Goal: Share content: Share content

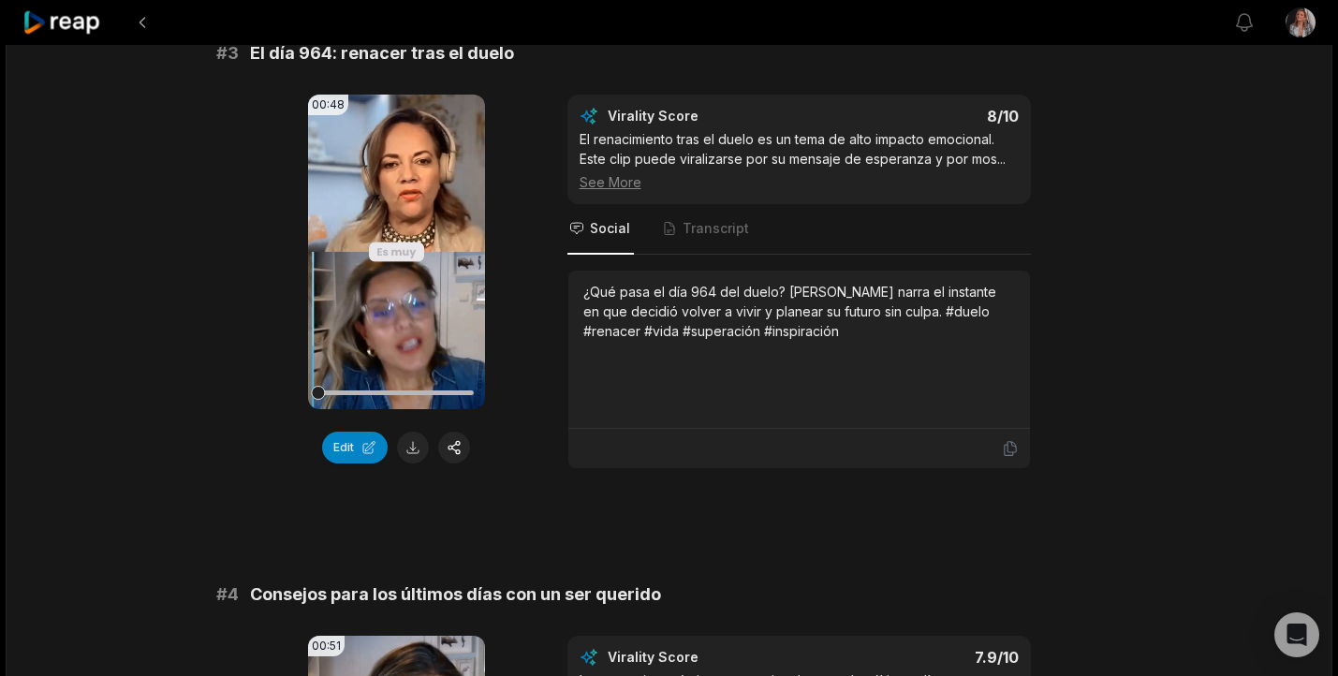
scroll to position [1346, 0]
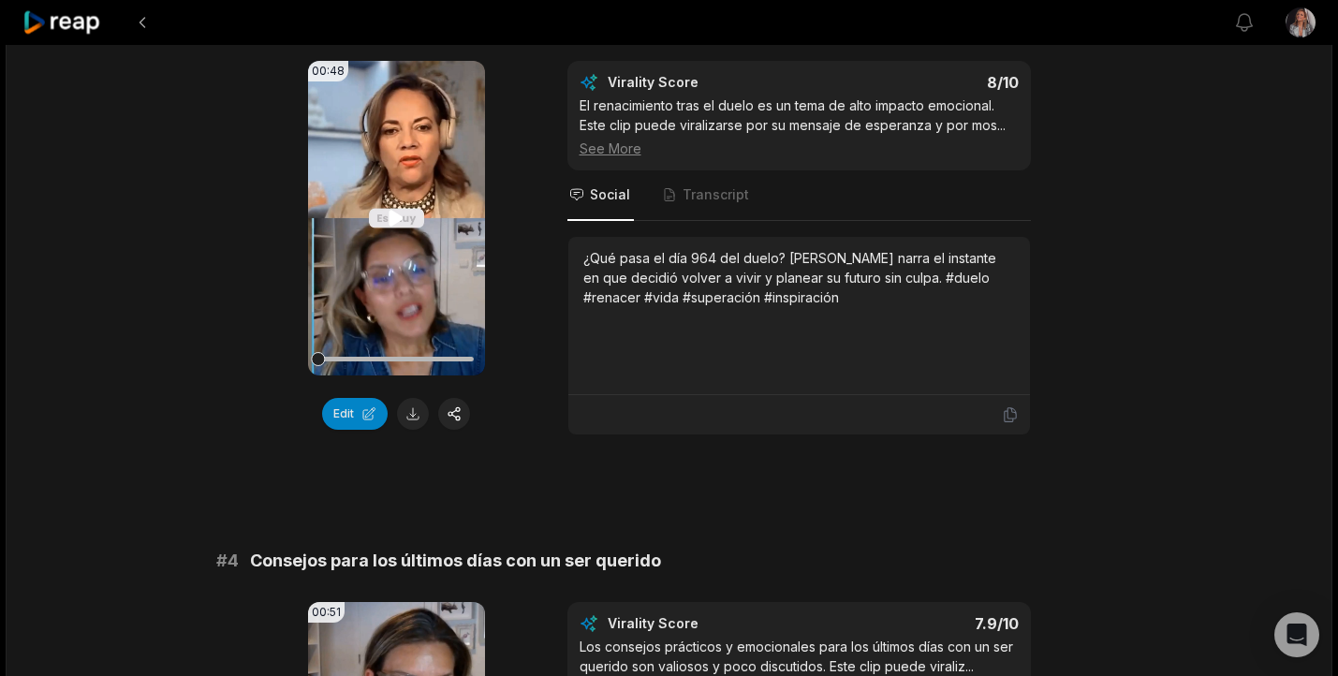
click at [401, 219] on icon at bounding box center [397, 218] width 14 height 16
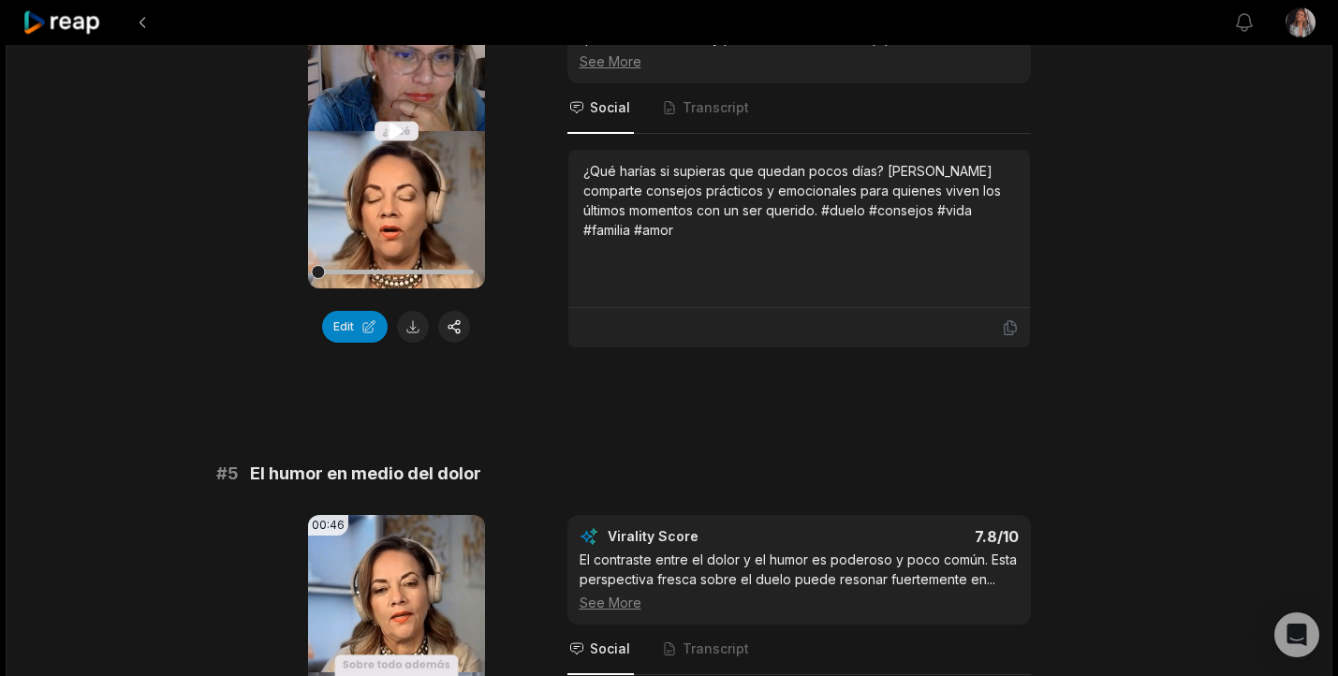
scroll to position [1976, 0]
click at [390, 124] on icon at bounding box center [397, 130] width 14 height 16
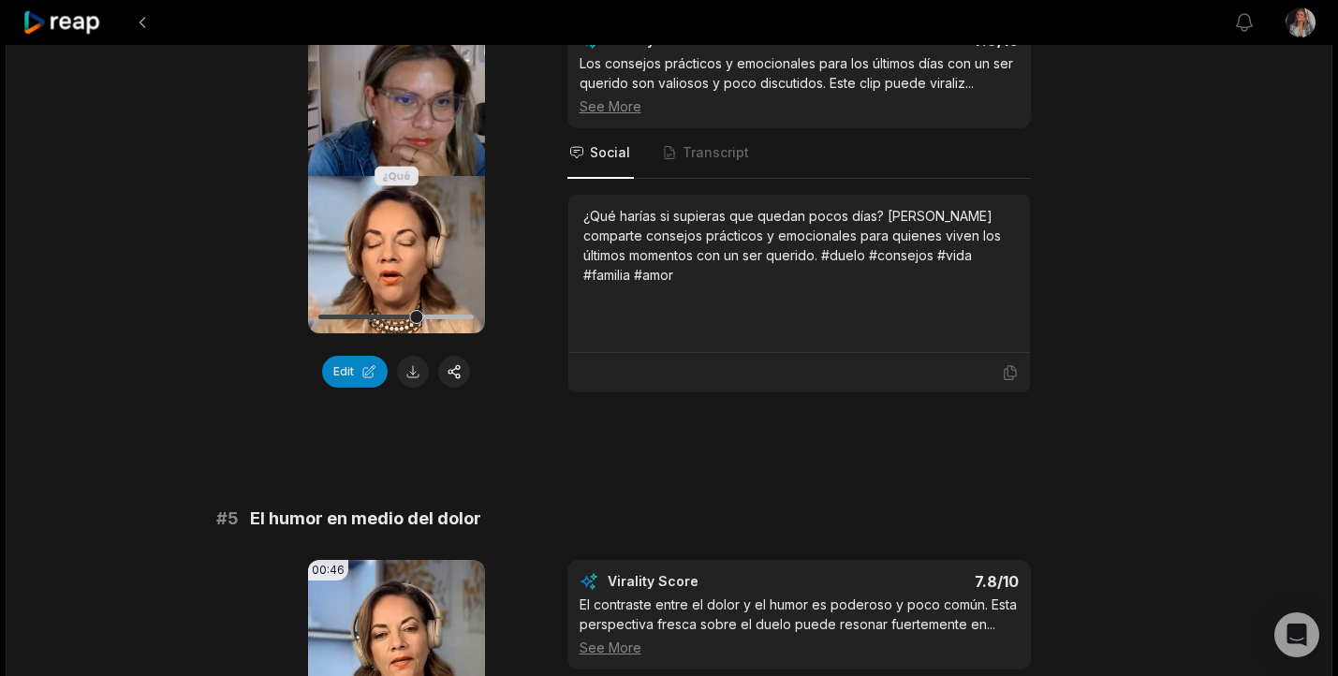
scroll to position [1927, 0]
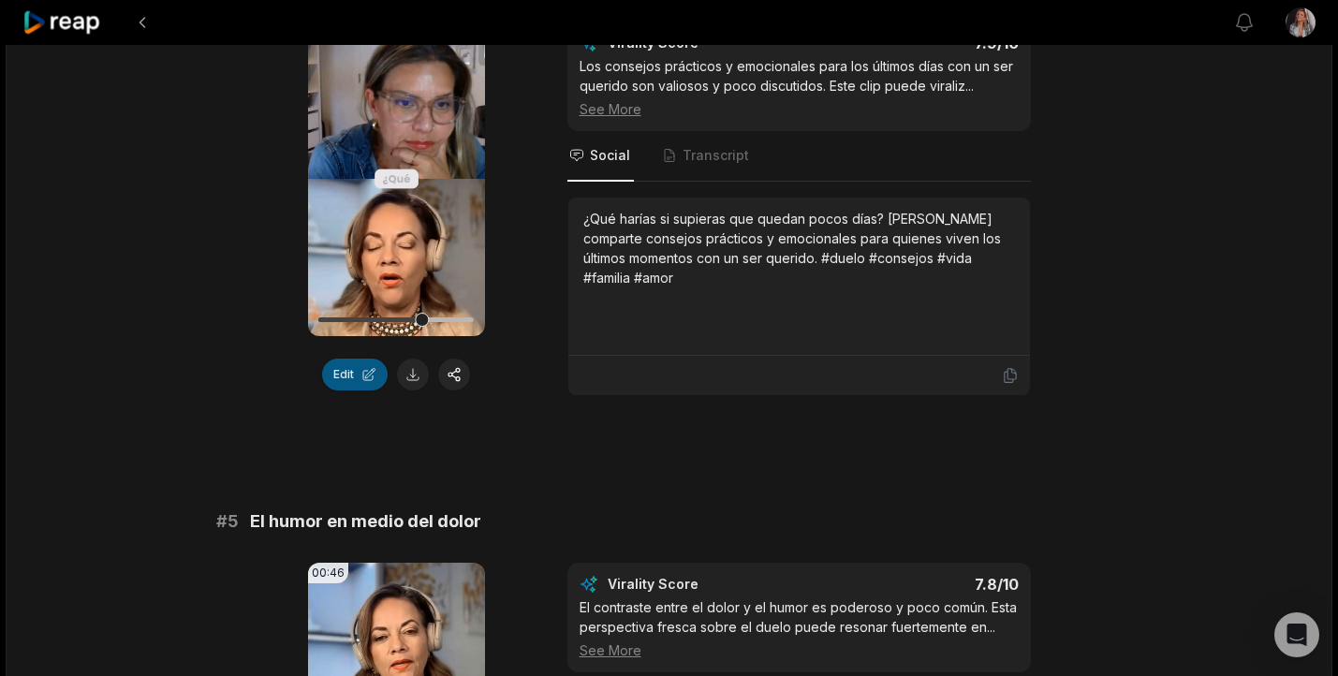
click at [356, 372] on button "Edit" at bounding box center [355, 375] width 66 height 32
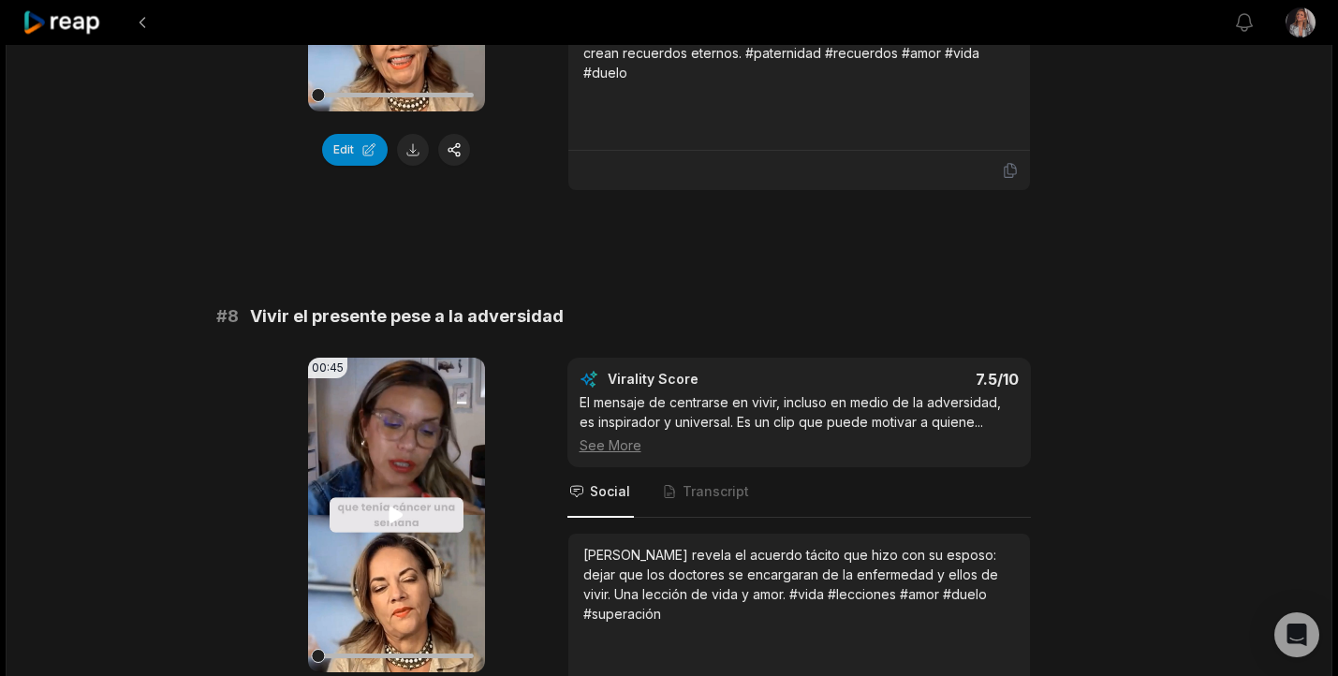
click at [396, 518] on icon at bounding box center [397, 515] width 14 height 16
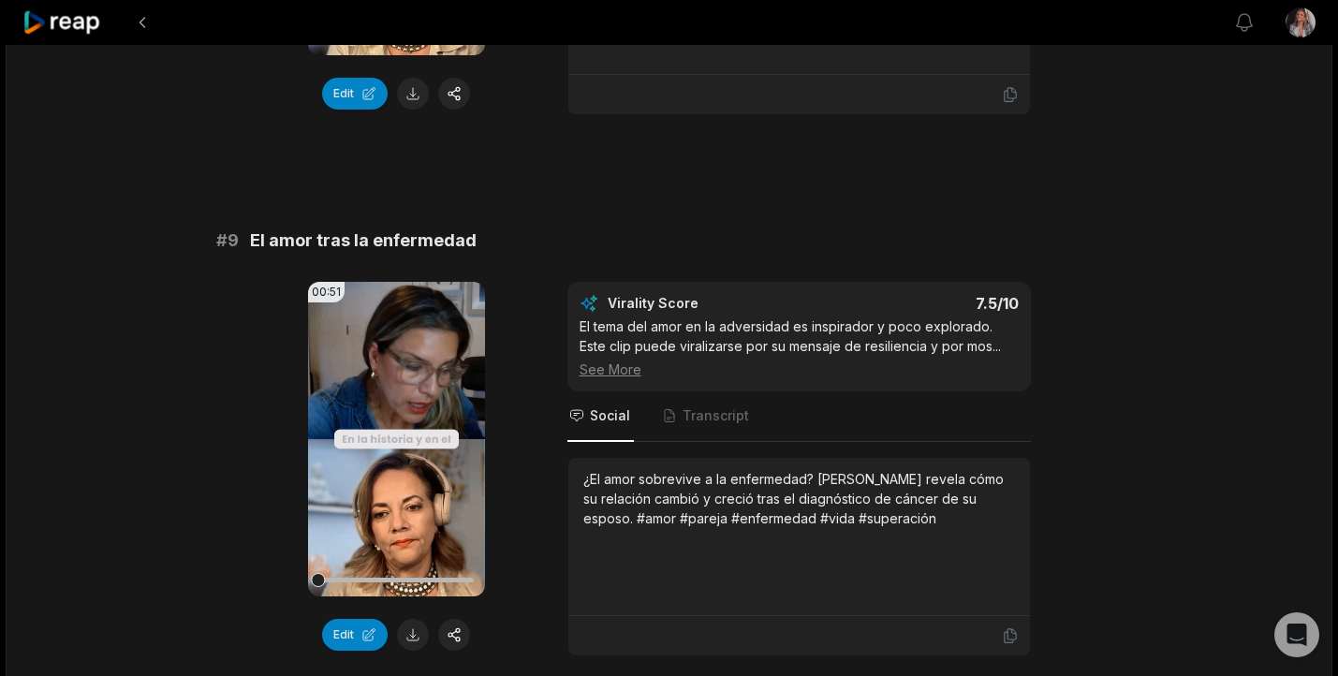
scroll to position [4398, 0]
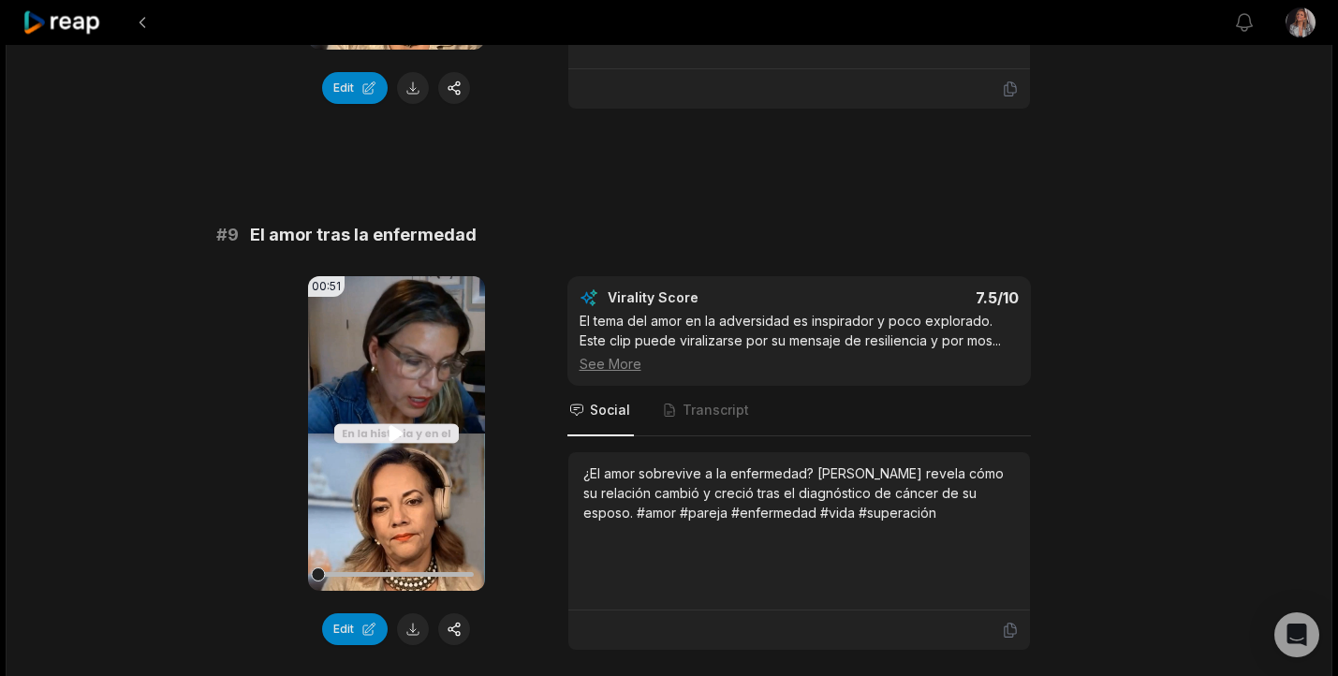
click at [395, 451] on video "Your browser does not support mp4 format." at bounding box center [396, 433] width 177 height 315
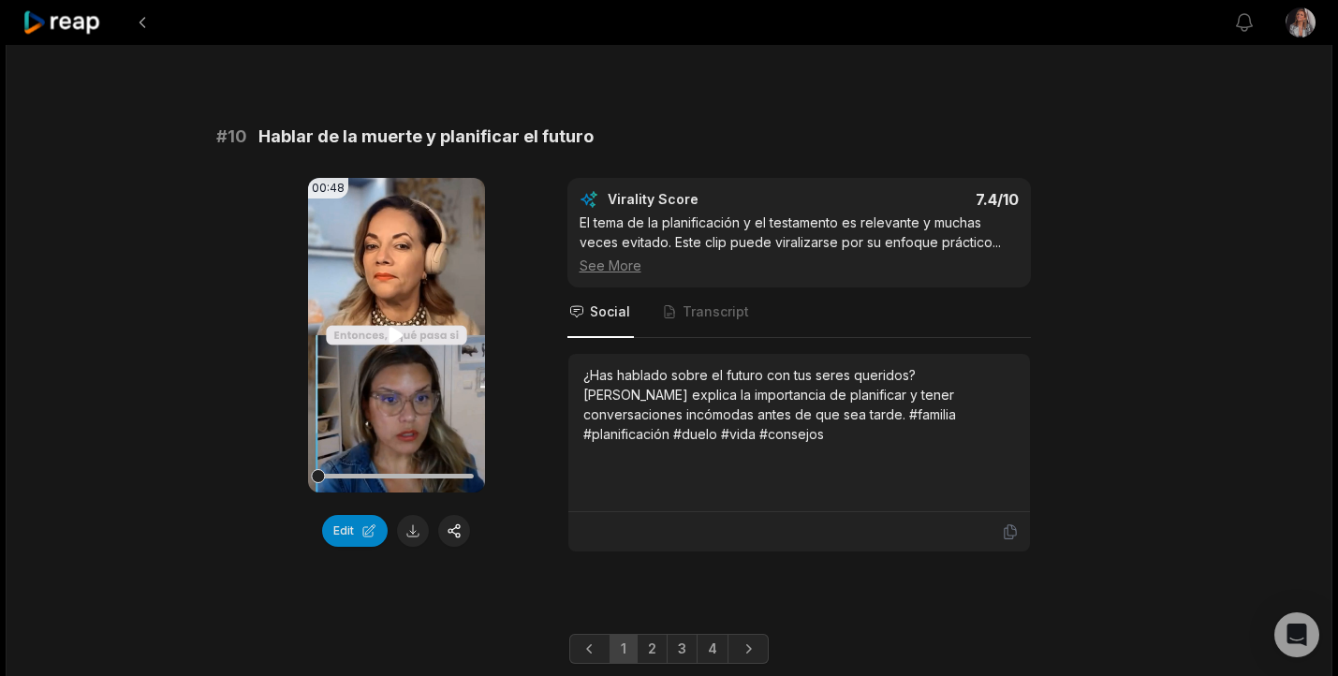
scroll to position [5039, 0]
click at [396, 331] on icon at bounding box center [397, 333] width 14 height 16
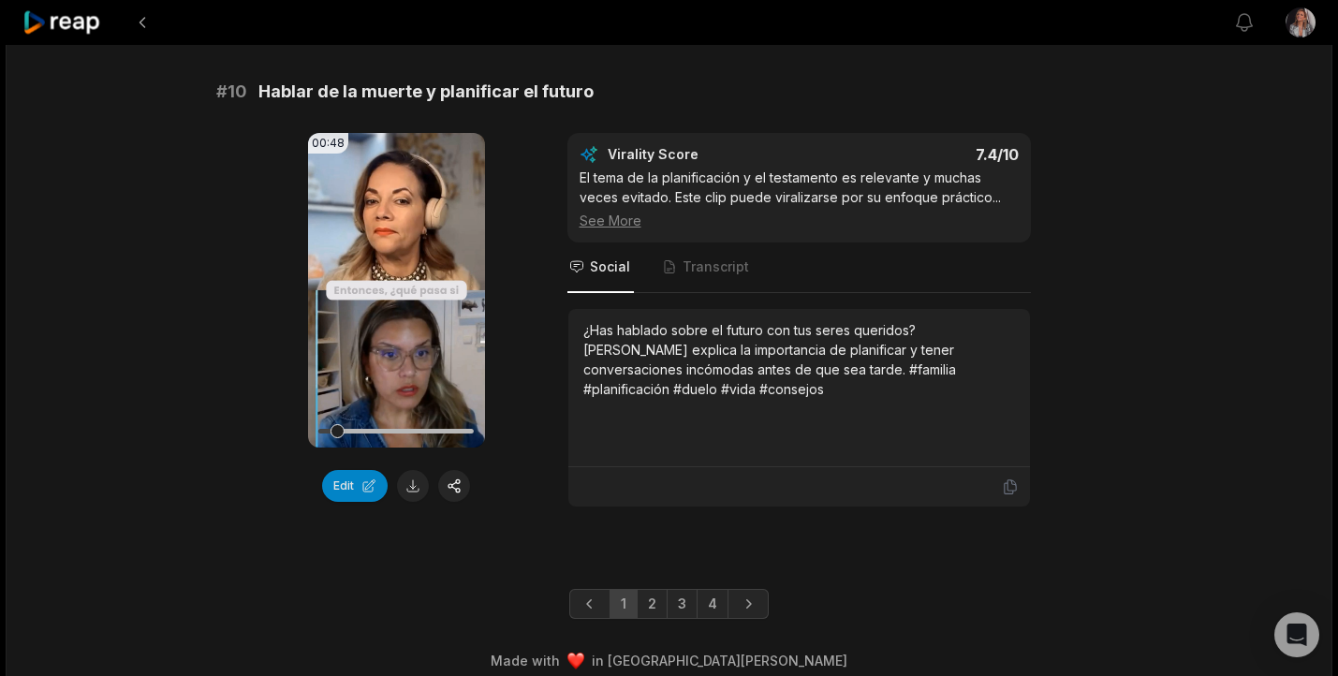
scroll to position [5097, 0]
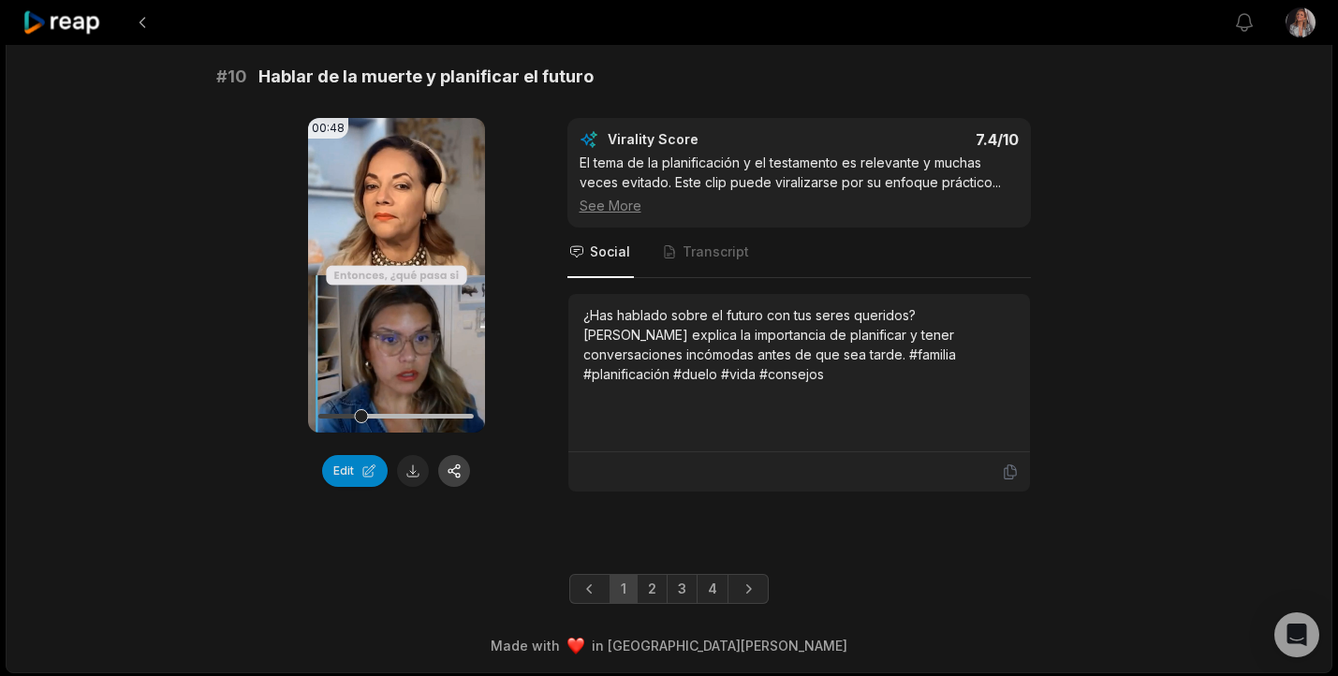
click at [452, 473] on button "button" at bounding box center [454, 471] width 32 height 32
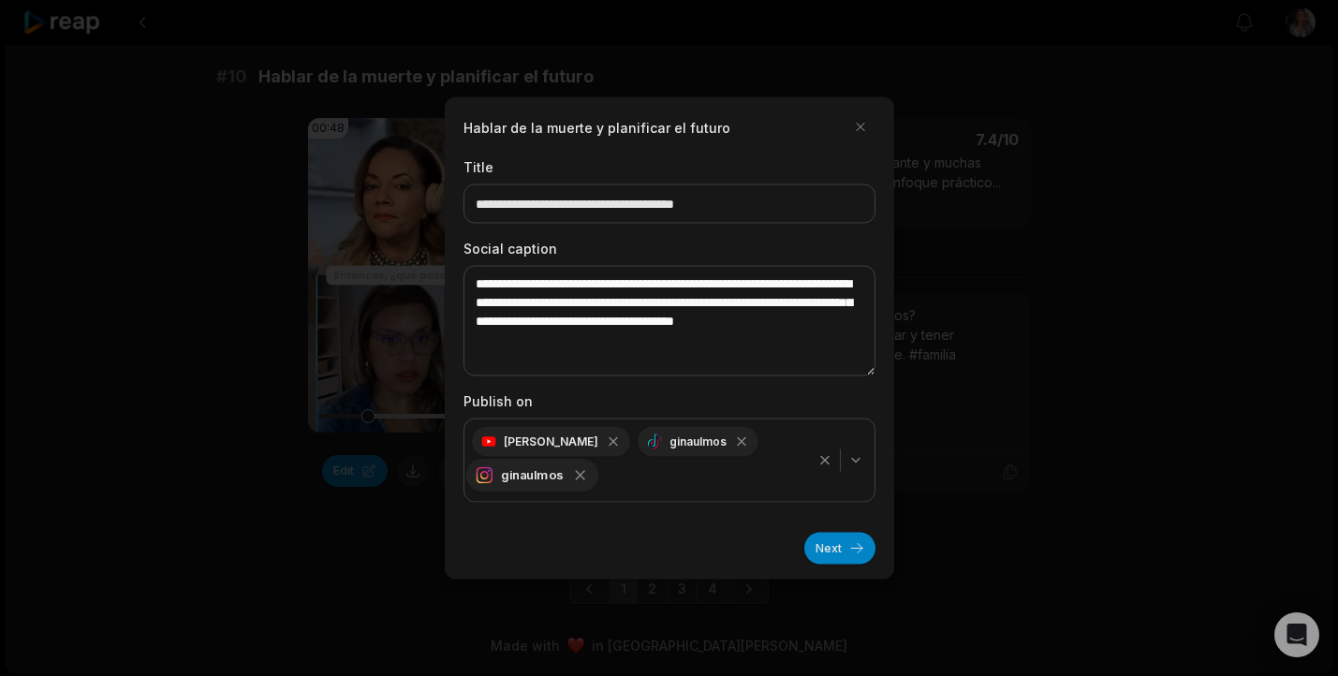
click at [580, 478] on icon "button" at bounding box center [580, 475] width 8 height 8
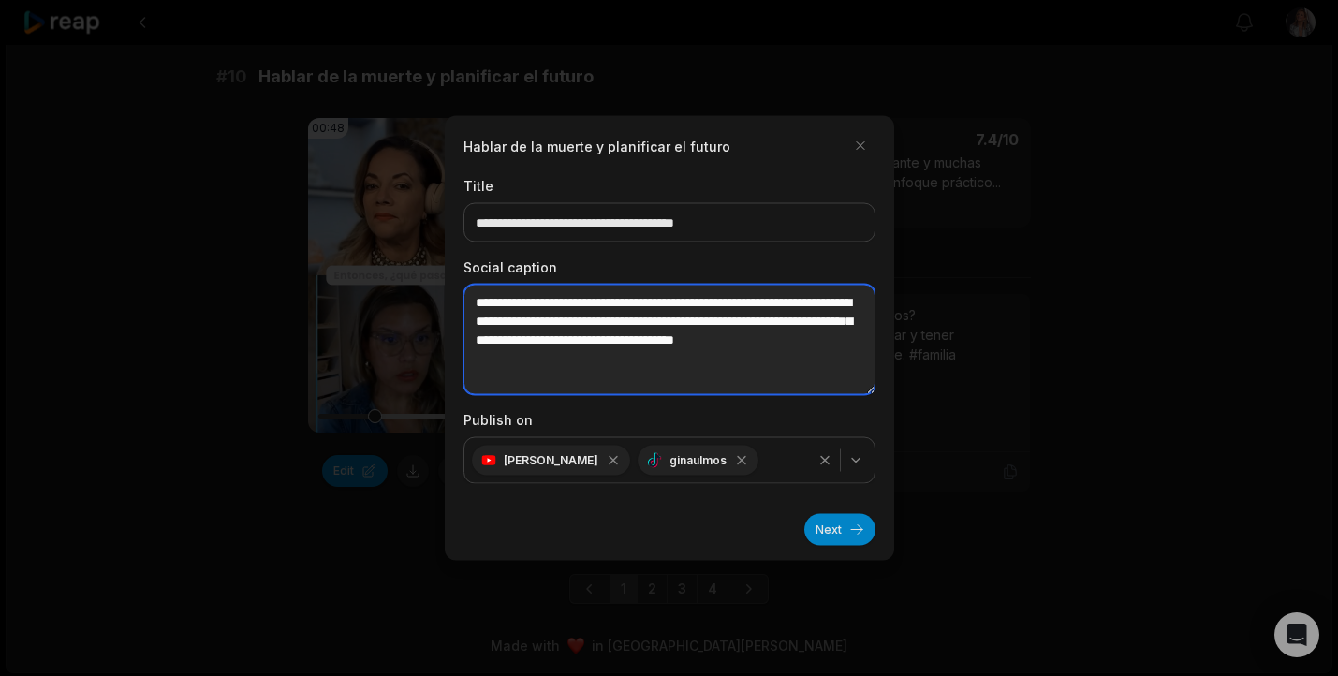
click at [678, 366] on textarea "**********" at bounding box center [669, 340] width 412 height 110
click at [680, 351] on textarea "**********" at bounding box center [669, 340] width 412 height 110
click at [624, 364] on textarea "**********" at bounding box center [669, 340] width 412 height 110
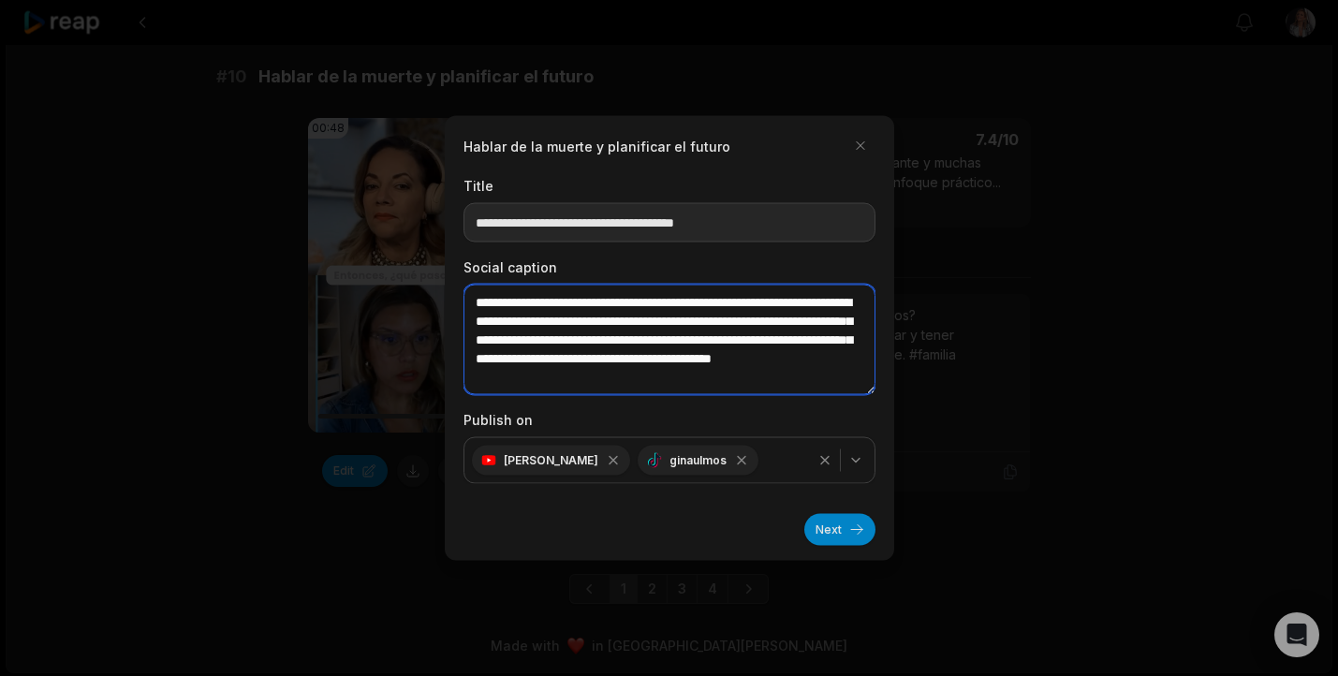
type textarea "**********"
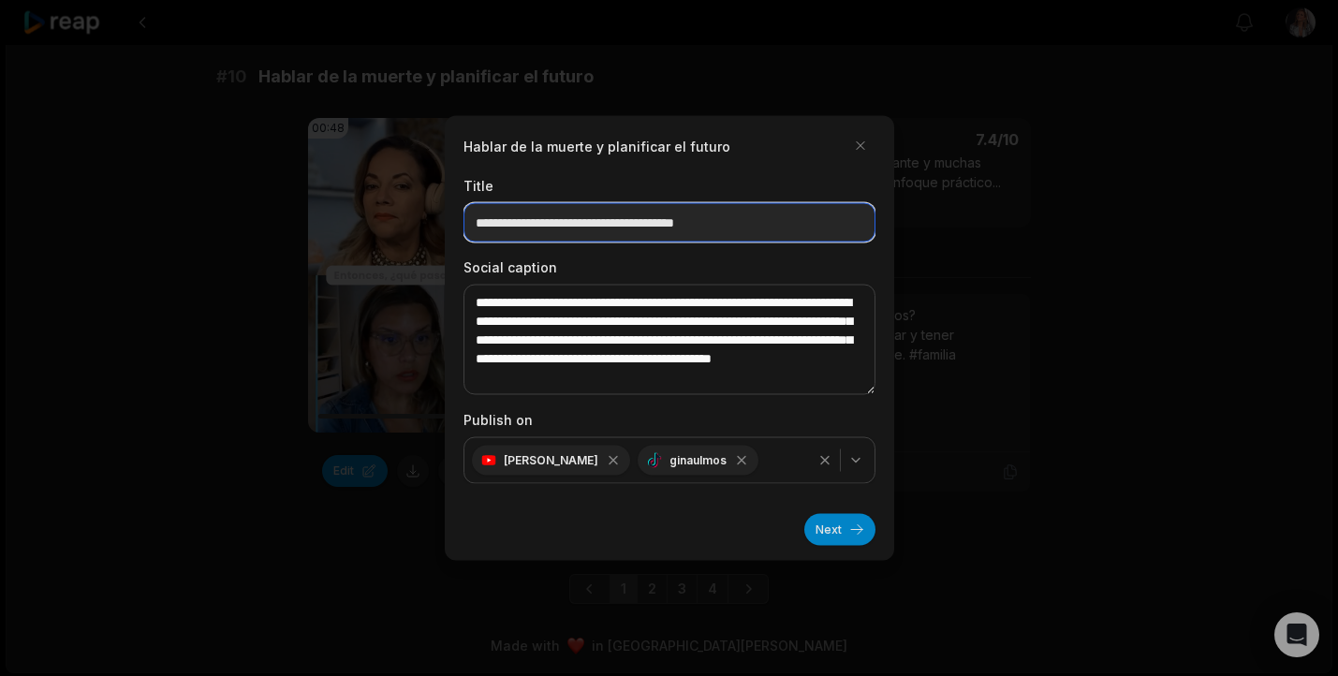
click at [744, 221] on input "**********" at bounding box center [669, 222] width 412 height 39
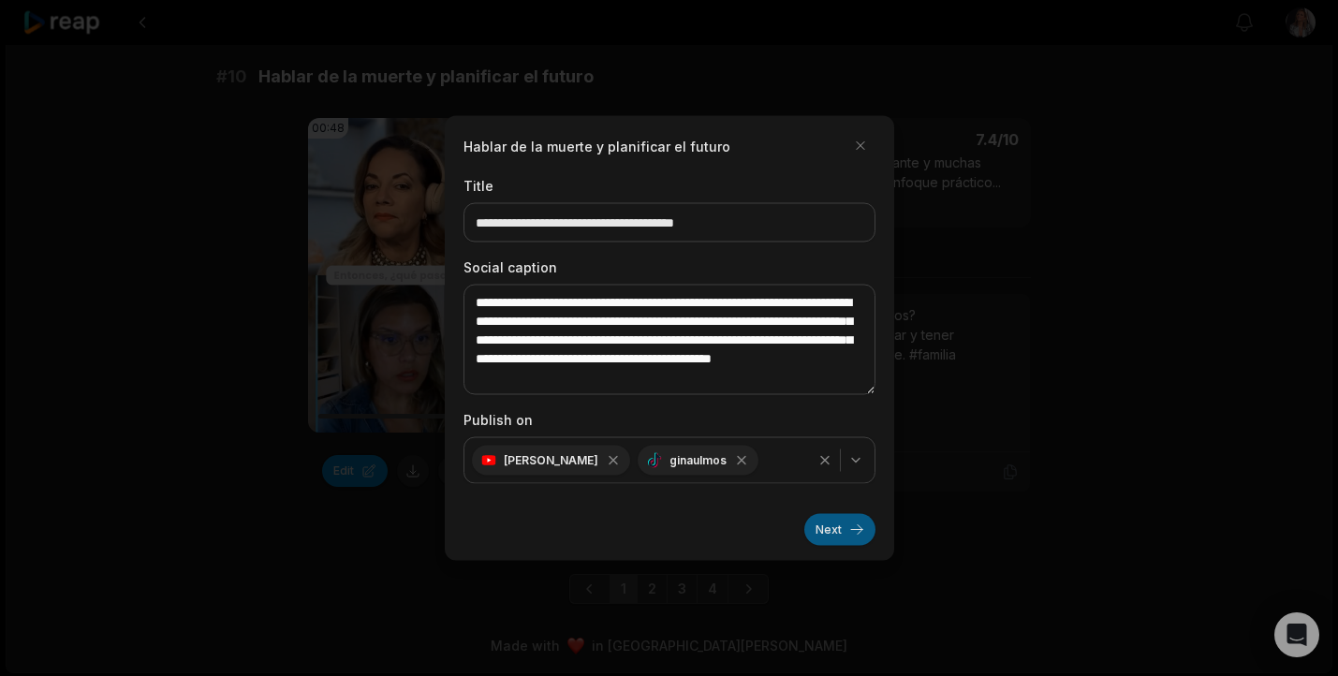
click at [836, 535] on button "Next" at bounding box center [839, 530] width 71 height 32
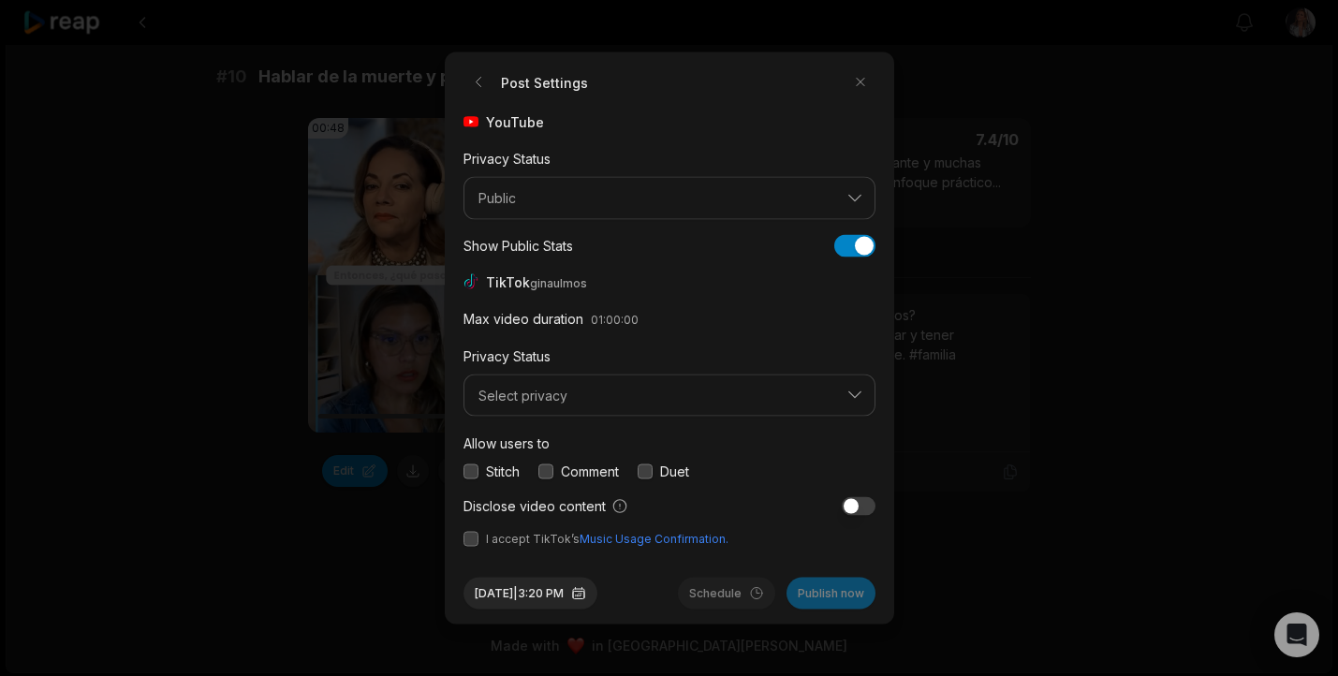
click at [473, 526] on div "YouTube Privacy Status Public Show Public Stats Show Public Stats TikTok ginaul…" at bounding box center [669, 329] width 412 height 435
drag, startPoint x: 474, startPoint y: 463, endPoint x: 494, endPoint y: 419, distance: 48.6
click at [474, 459] on div "Allow users to Stitch Comment Duet" at bounding box center [669, 457] width 412 height 50
click at [507, 389] on span "Select privacy" at bounding box center [656, 395] width 356 height 17
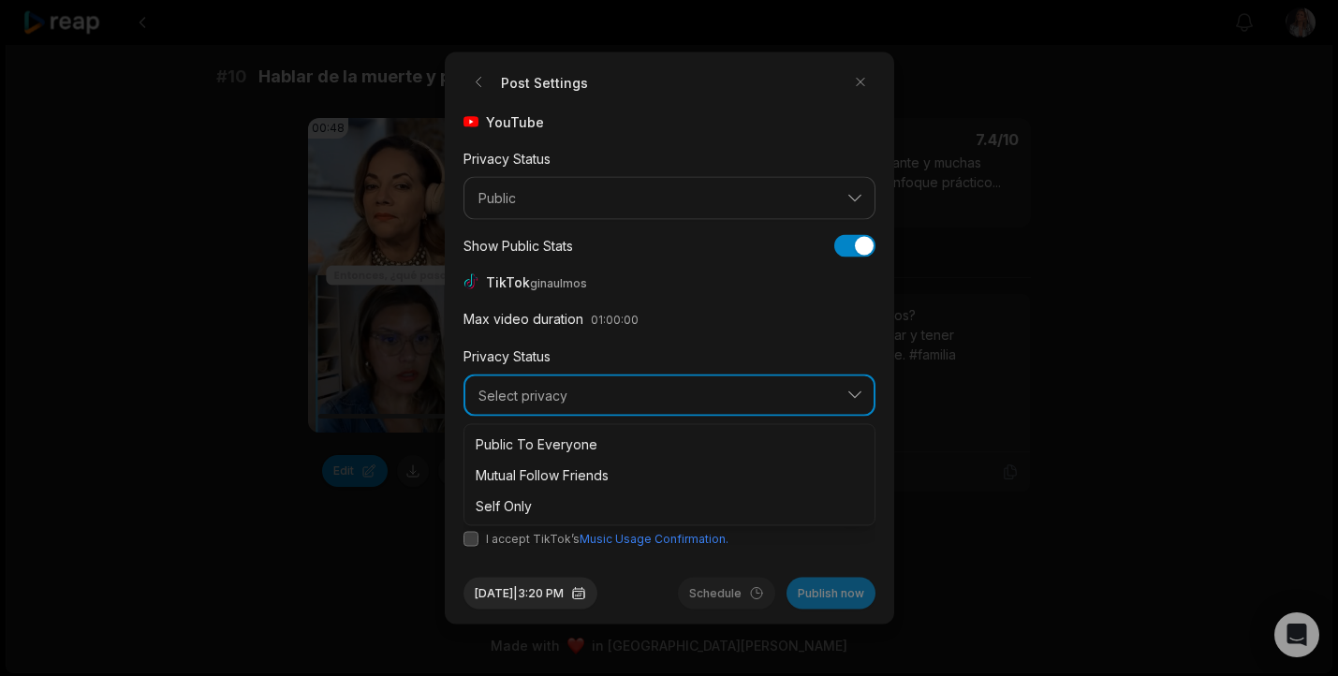
click at [535, 400] on span "Select privacy" at bounding box center [656, 395] width 356 height 17
click at [562, 403] on span "Select privacy" at bounding box center [656, 395] width 356 height 17
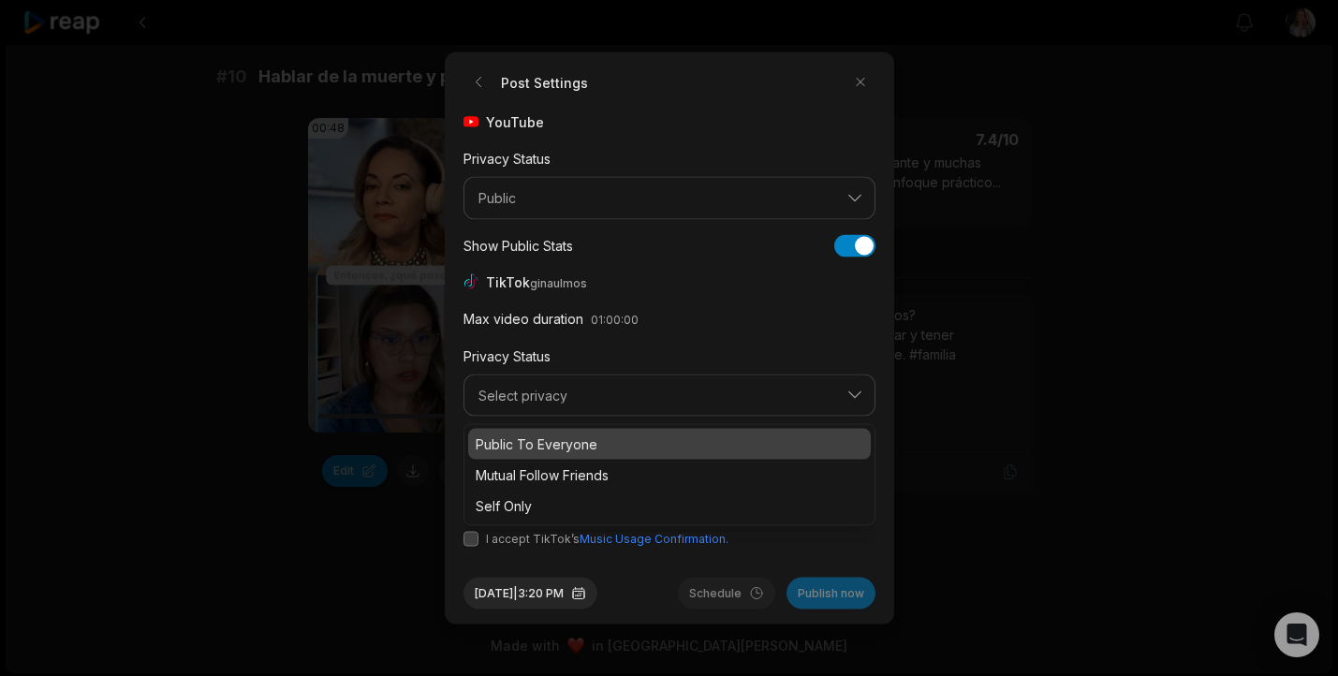
click at [553, 441] on p "Public To Everyone" at bounding box center [670, 444] width 388 height 20
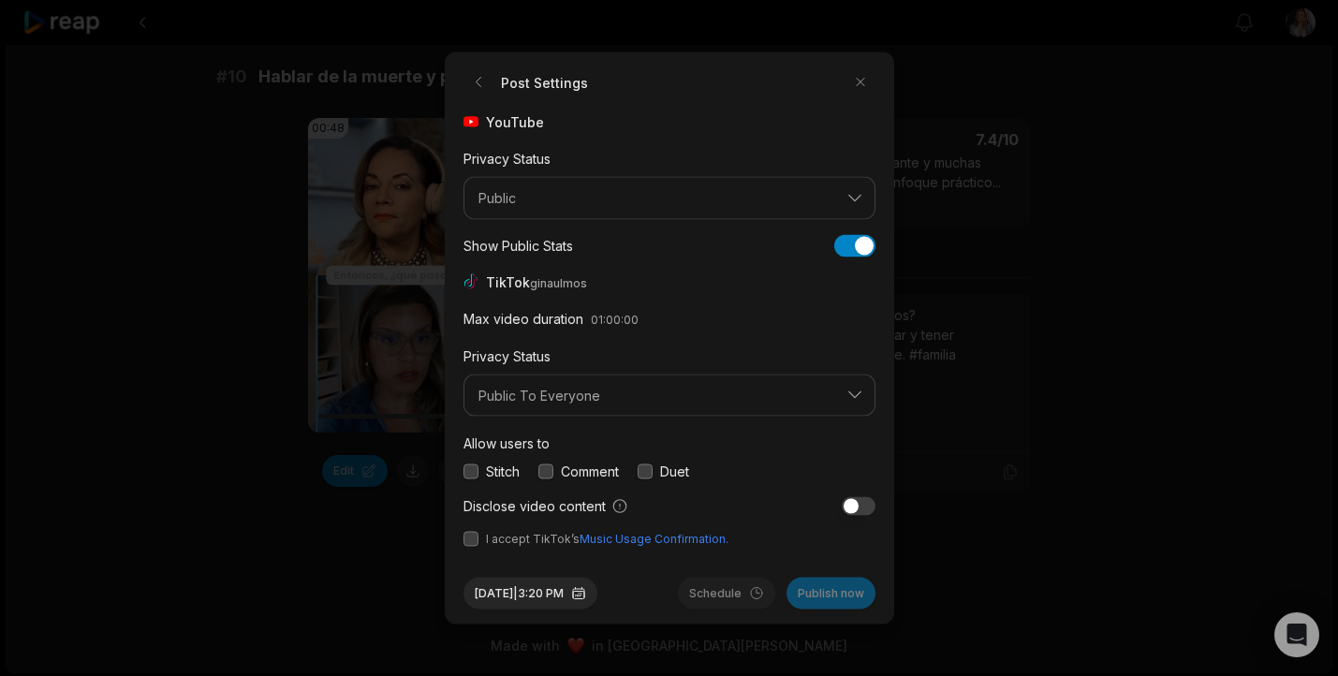
drag, startPoint x: 468, startPoint y: 468, endPoint x: 477, endPoint y: 512, distance: 44.8
click at [468, 468] on button "button" at bounding box center [470, 470] width 15 height 15
click at [470, 543] on button "button" at bounding box center [470, 539] width 15 height 15
click at [846, 587] on button "Publish now" at bounding box center [831, 594] width 89 height 32
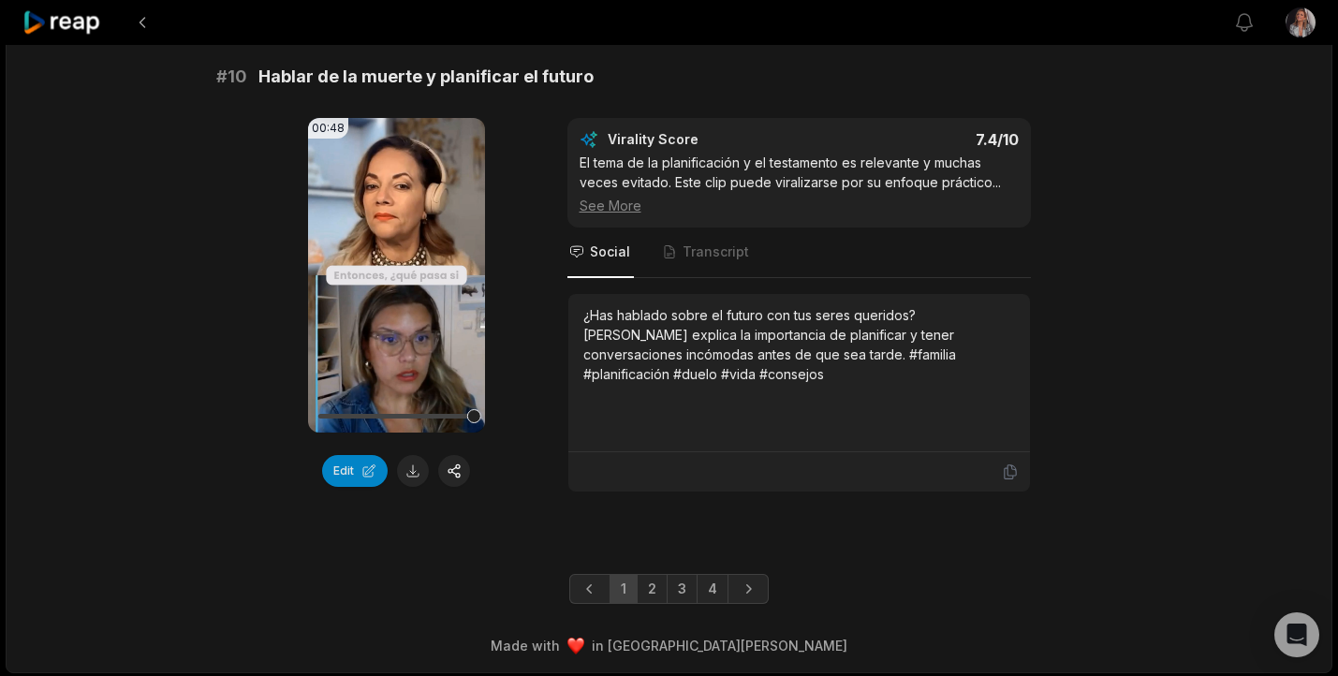
click at [396, 597] on div "1 2 3 4" at bounding box center [669, 589] width 1325 height 30
